Goal: Check status: Check status

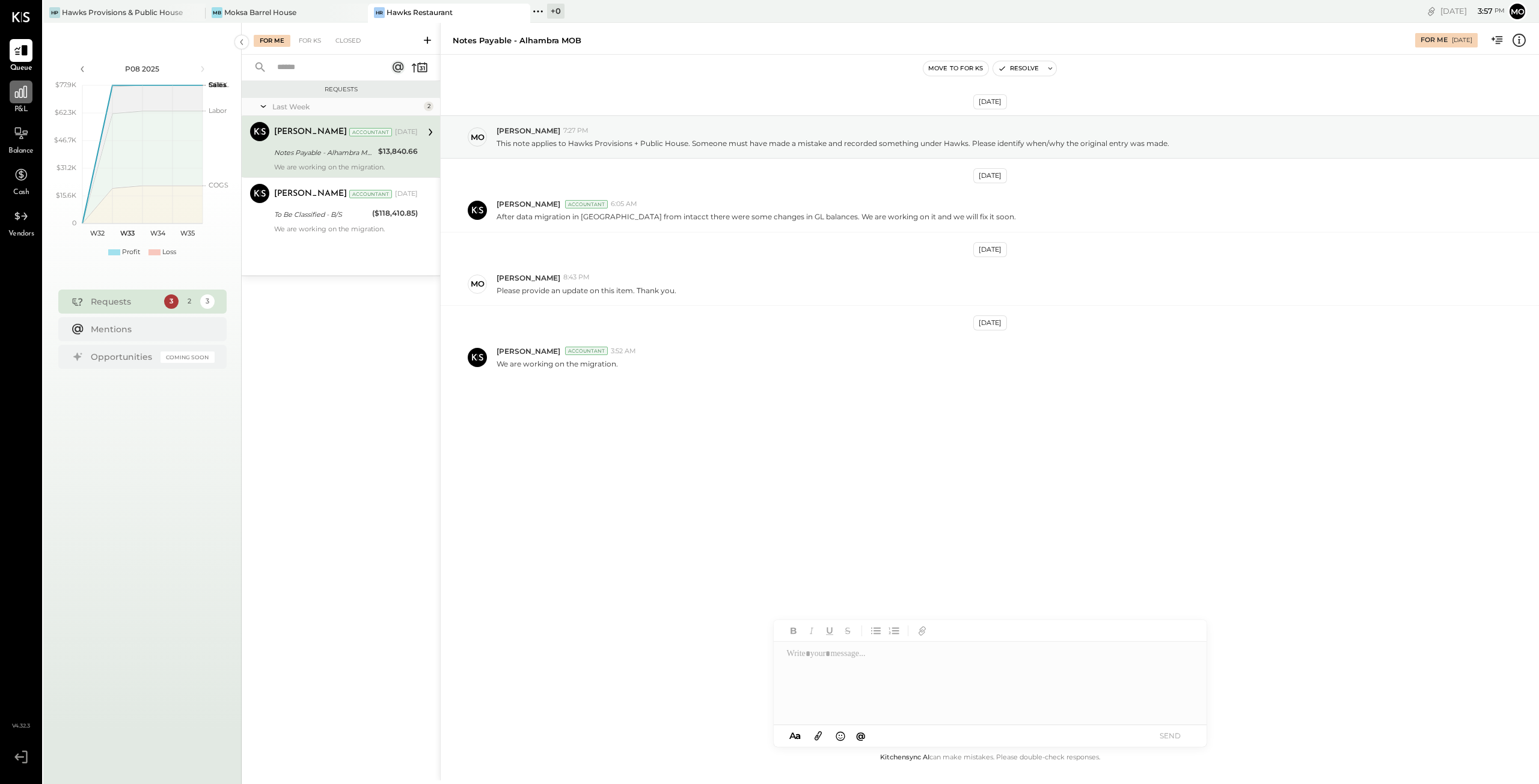
click at [18, 101] on div at bounding box center [21, 92] width 23 height 23
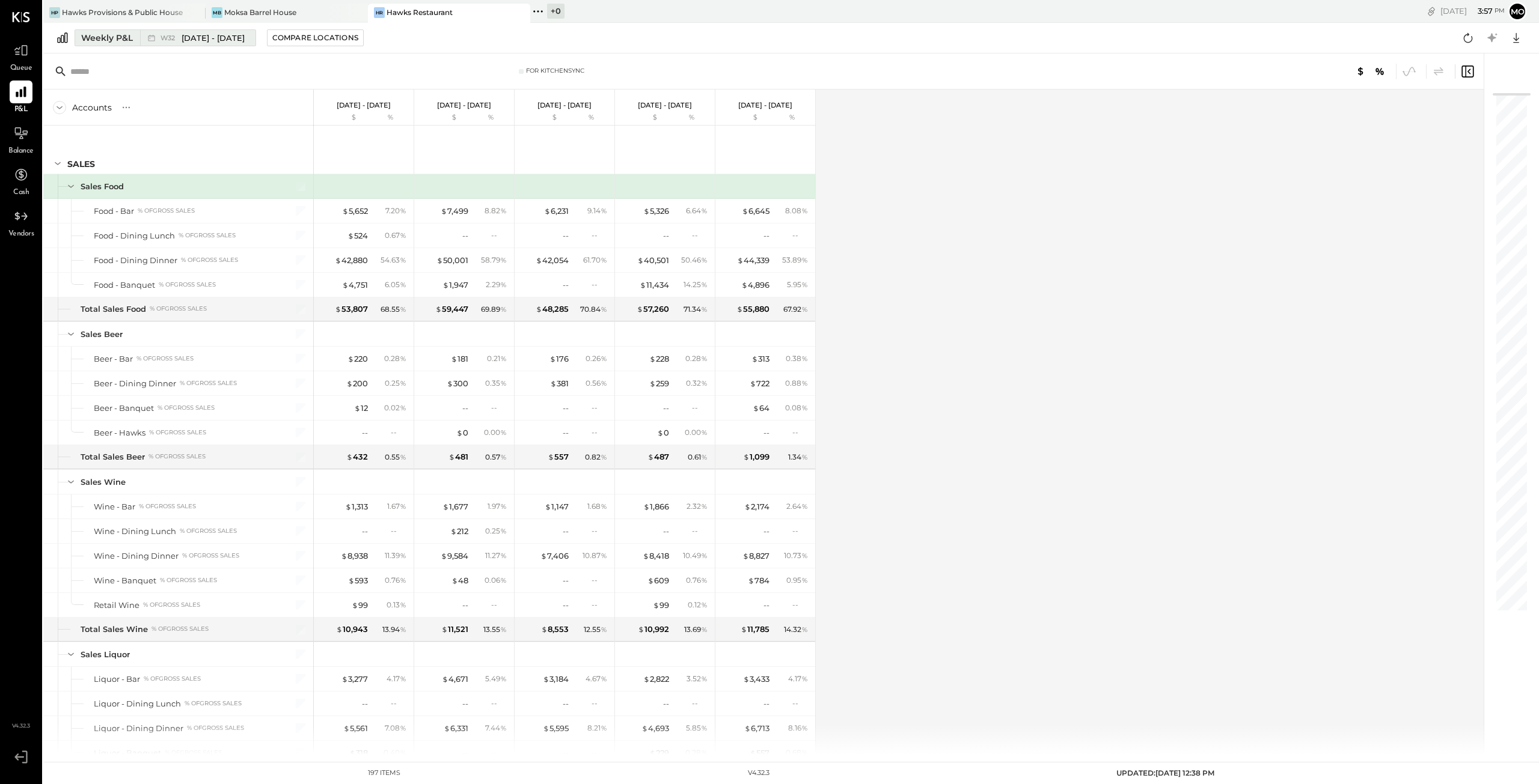
click at [114, 35] on div "Weekly P&L" at bounding box center [107, 38] width 52 height 12
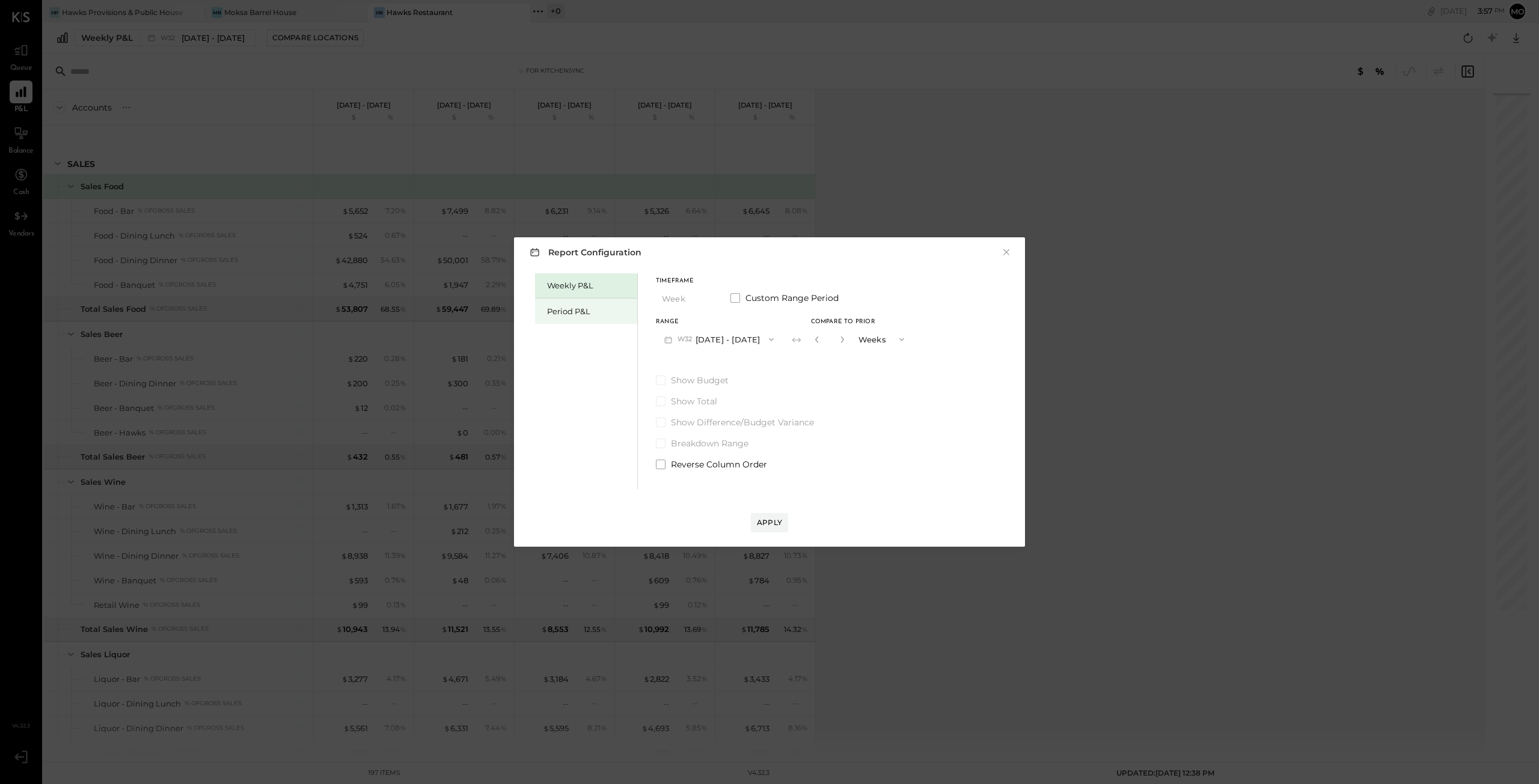
click at [577, 309] on div "Period P&L" at bounding box center [589, 311] width 84 height 12
click at [770, 338] on icon "button" at bounding box center [770, 340] width 10 height 10
click at [875, 362] on div "Weekly P&L Period P&L Timeframe Period Custom Range Period Range P08 [DATE] - […" at bounding box center [770, 380] width 487 height 218
click at [682, 299] on button "Period" at bounding box center [685, 298] width 60 height 22
click at [671, 341] on span "YTD" at bounding box center [671, 341] width 12 height 8
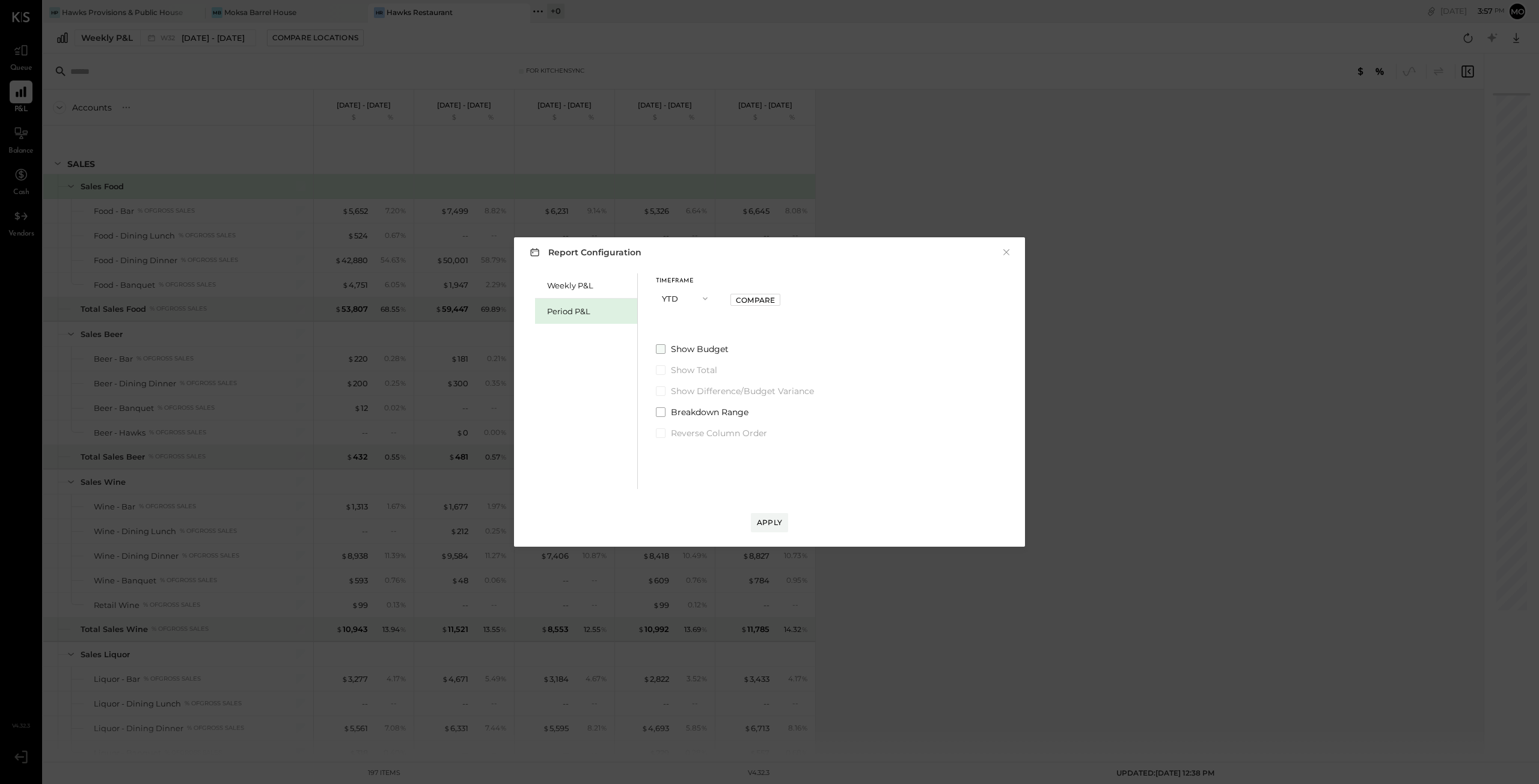
click at [661, 351] on span at bounding box center [661, 349] width 10 height 10
click at [772, 520] on div "Apply" at bounding box center [770, 522] width 25 height 10
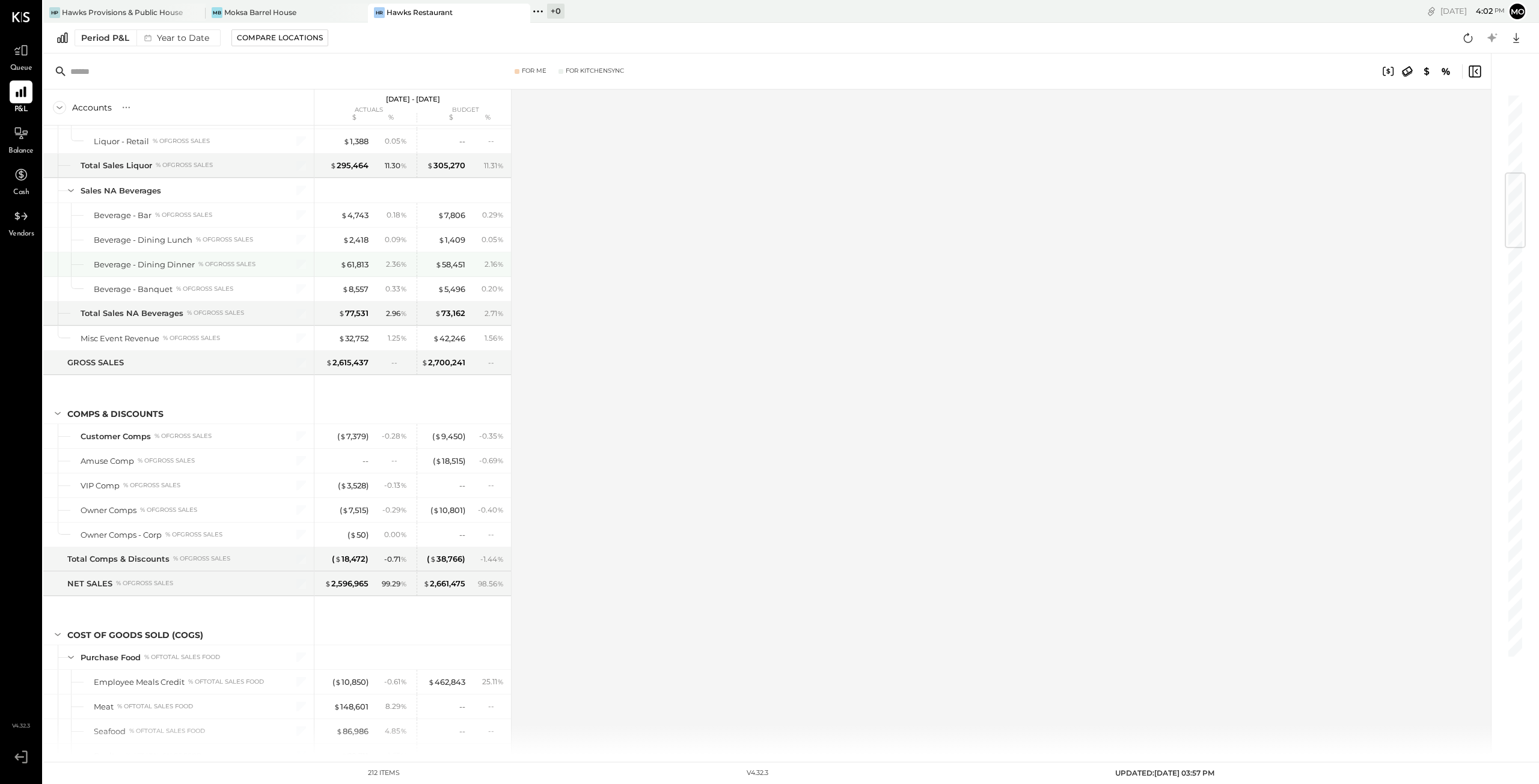
scroll to position [721, 0]
